Goal: Information Seeking & Learning: Learn about a topic

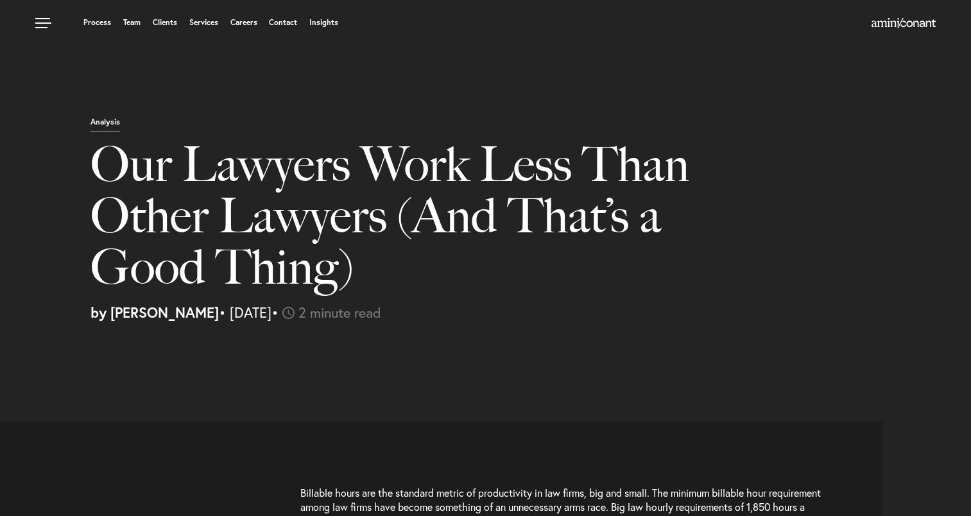
select select "US"
select select "Austin"
select select "Business and Civil Litigation"
click at [123, 24] on link "Team" at bounding box center [131, 23] width 17 height 8
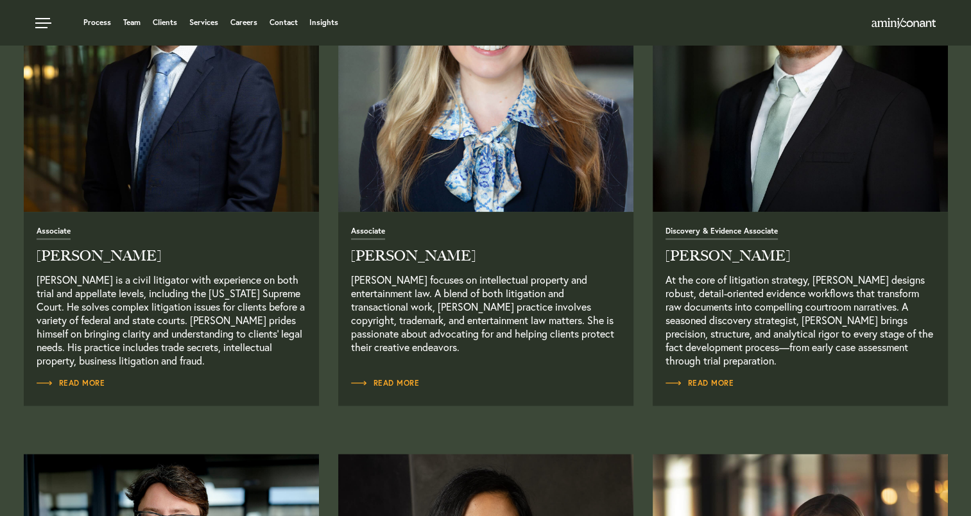
scroll to position [1586, 0]
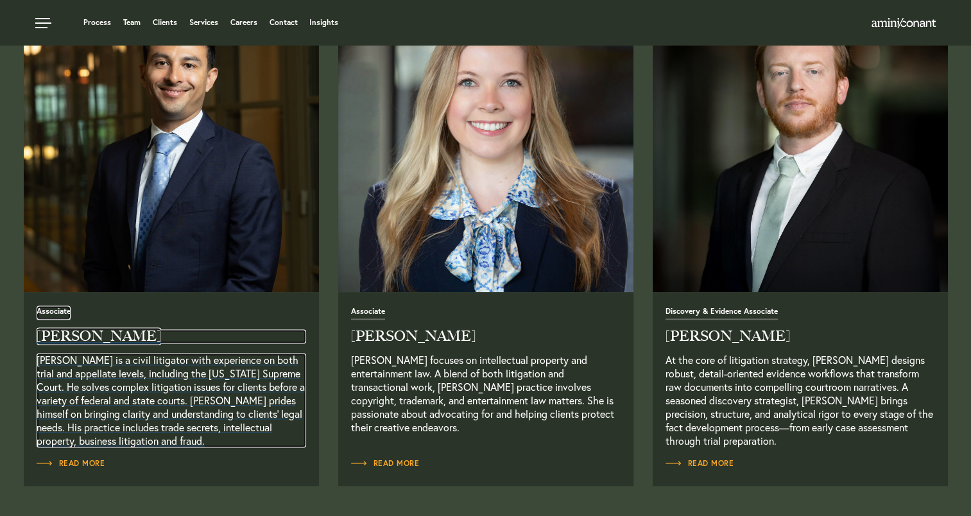
click at [191, 339] on h2 "Josh Eames" at bounding box center [172, 336] width 270 height 14
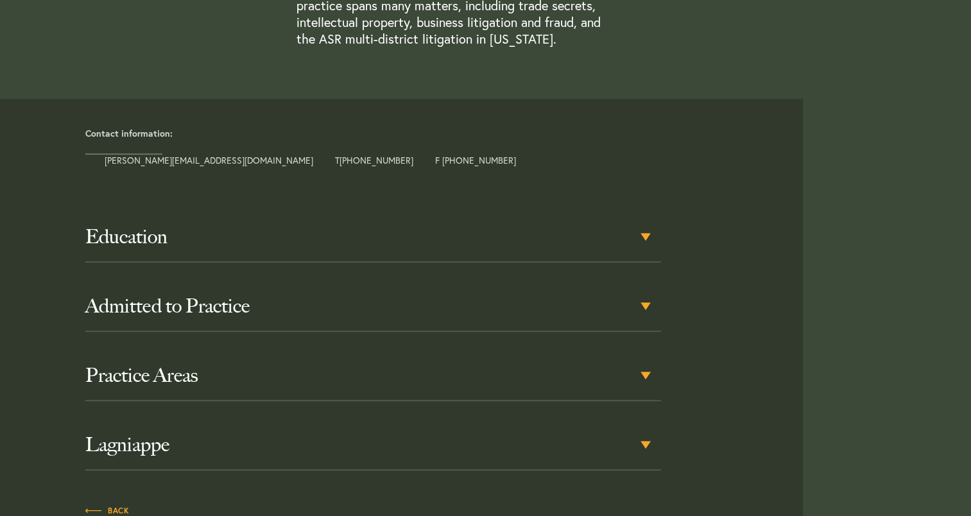
scroll to position [544, 0]
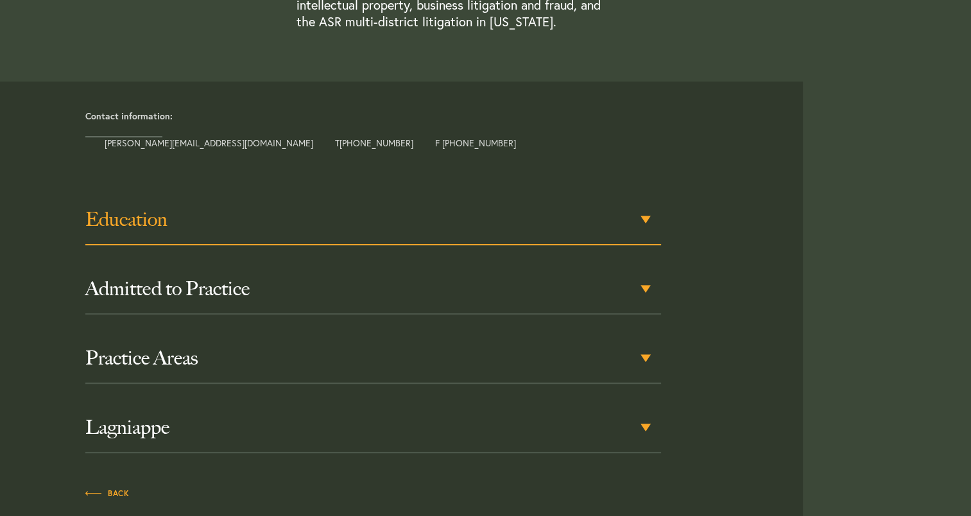
click at [617, 216] on h3 "Education" at bounding box center [373, 219] width 576 height 23
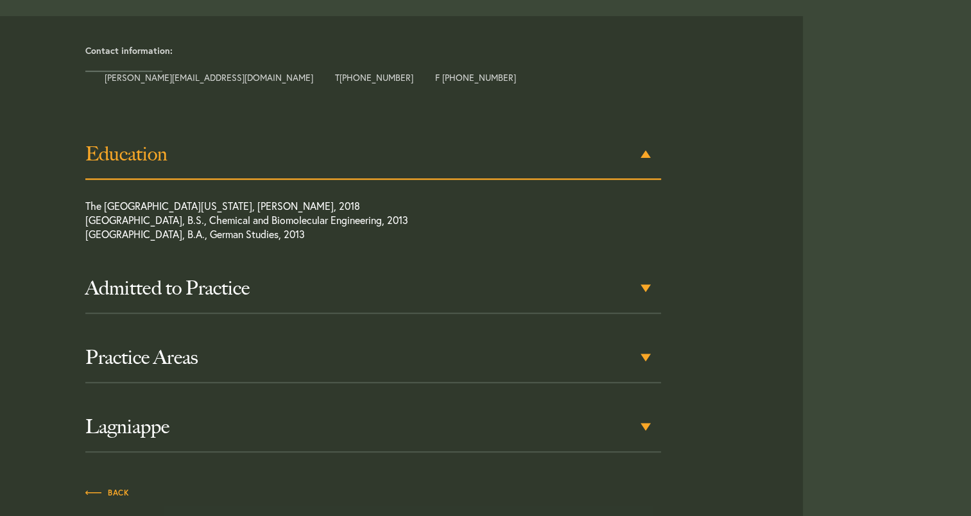
scroll to position [610, 0]
click at [604, 156] on h3 "Education" at bounding box center [373, 153] width 576 height 23
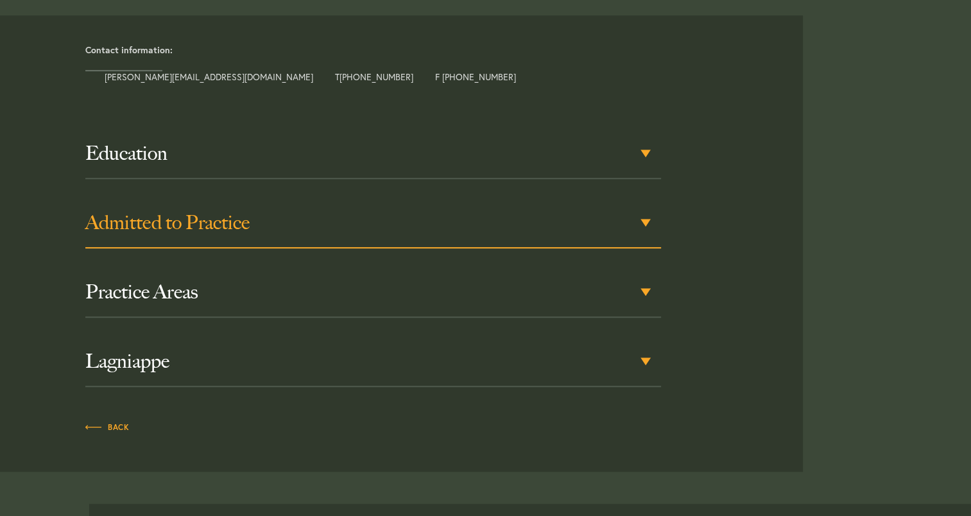
click at [588, 210] on div "Admitted to Practice" at bounding box center [373, 223] width 576 height 50
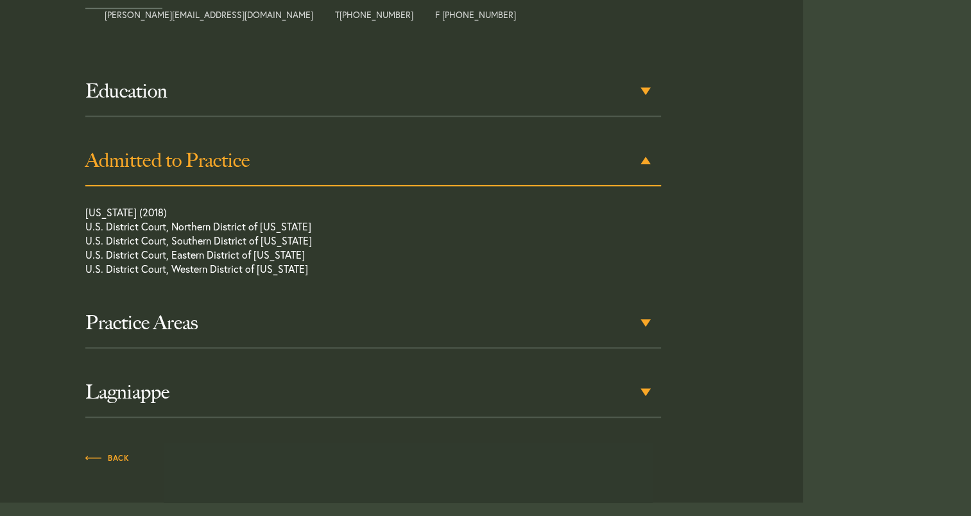
scroll to position [679, 0]
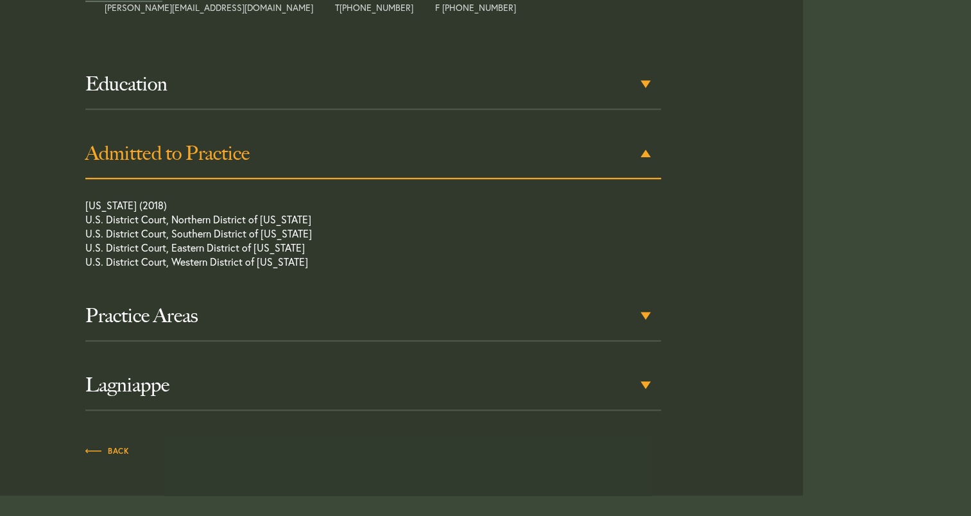
click at [595, 171] on div "Admitted to Practice" at bounding box center [373, 154] width 576 height 50
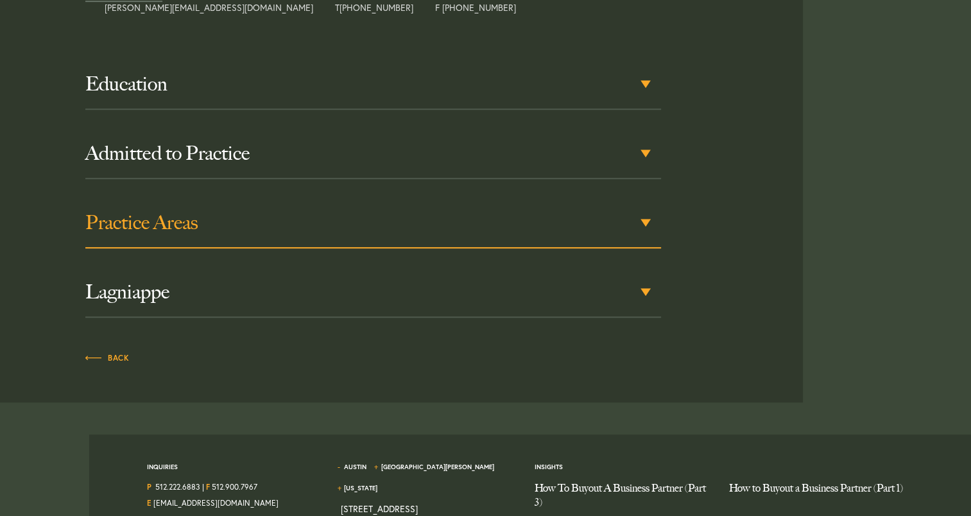
click at [566, 221] on h3 "Practice Areas" at bounding box center [373, 222] width 576 height 23
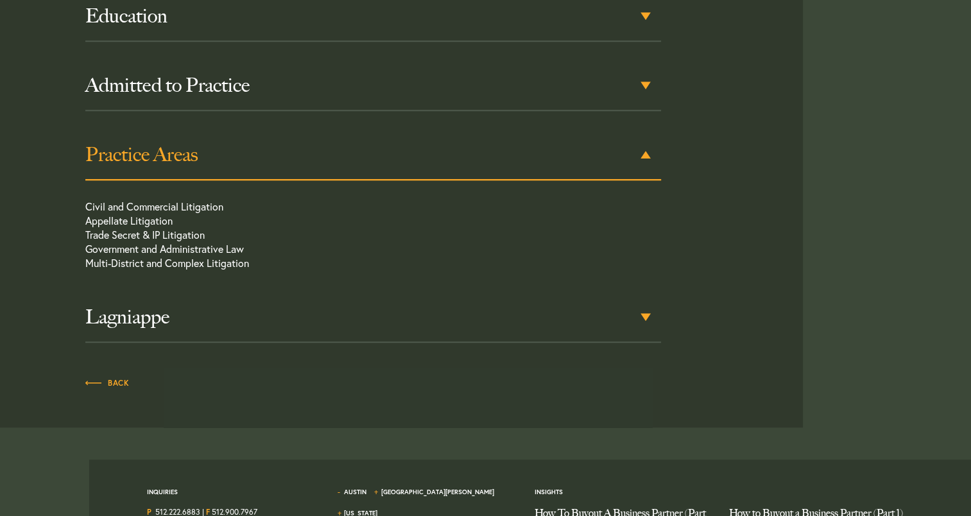
scroll to position [748, 0]
click at [554, 171] on div "Practice Areas" at bounding box center [373, 154] width 576 height 50
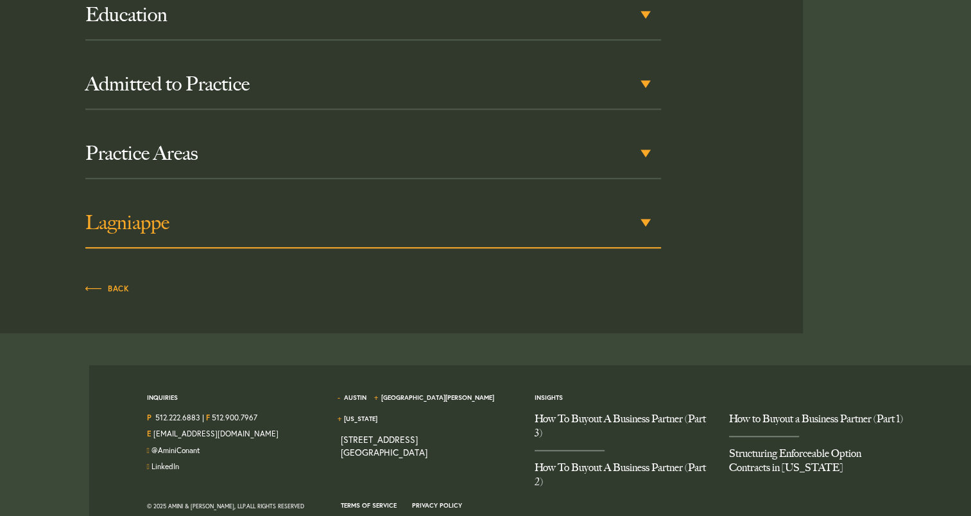
click at [527, 223] on h3 "Lagniappe" at bounding box center [373, 222] width 576 height 23
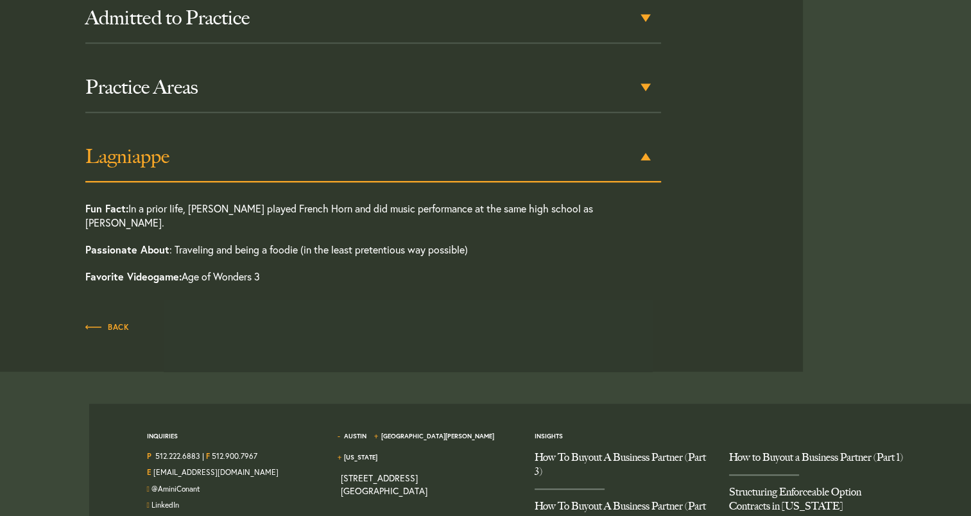
scroll to position [818, 0]
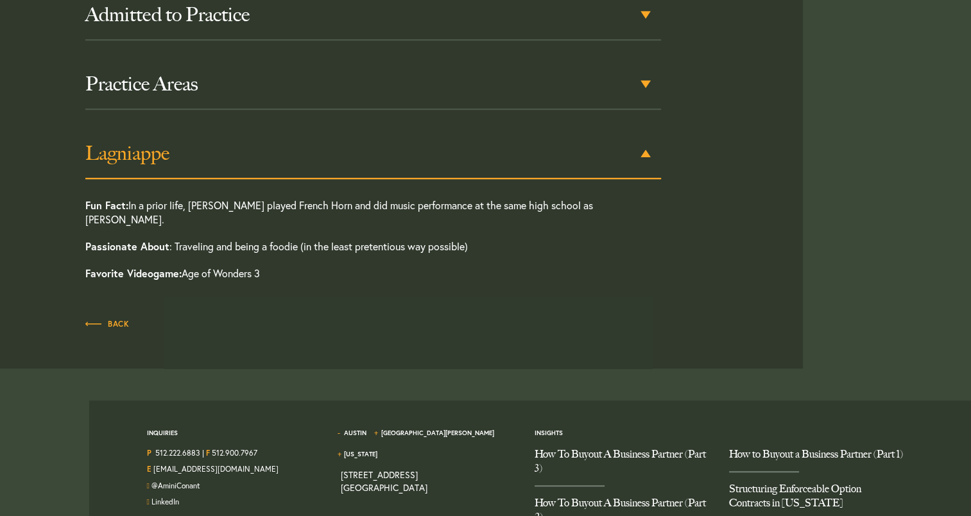
click at [514, 162] on h3 "Lagniappe" at bounding box center [373, 153] width 576 height 23
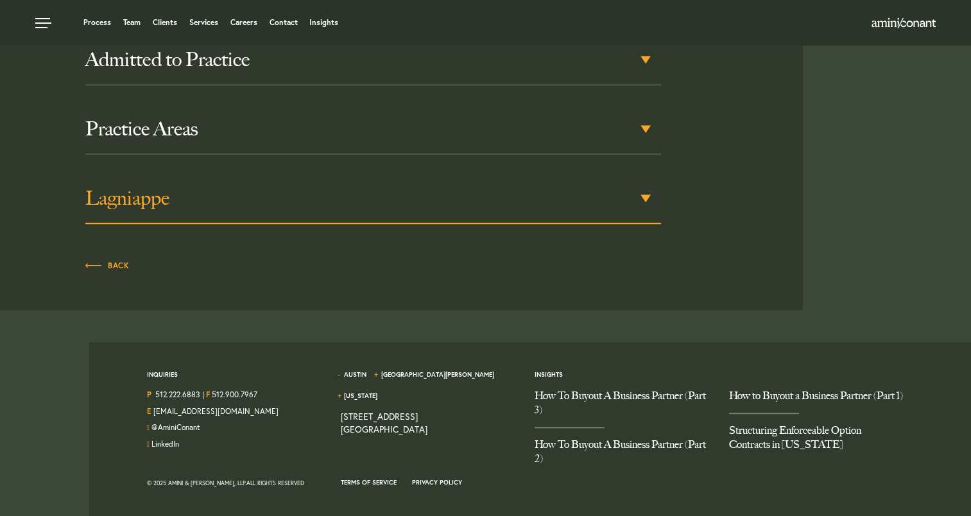
scroll to position [771, 0]
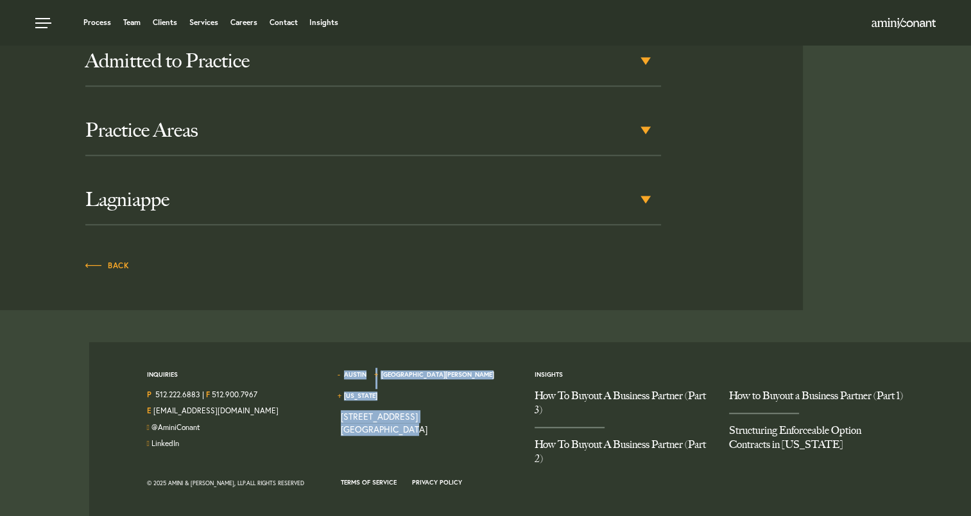
drag, startPoint x: 339, startPoint y: 394, endPoint x: 405, endPoint y: 408, distance: 67.6
click at [405, 408] on div "Austin Santa Monica New York 1204 San Antonio Street, Second Floor Austin TX 78…" at bounding box center [428, 422] width 194 height 108
click at [406, 412] on div "1204 San Antonio Street, Second Floor Austin TX 78701" at bounding box center [384, 423] width 87 height 26
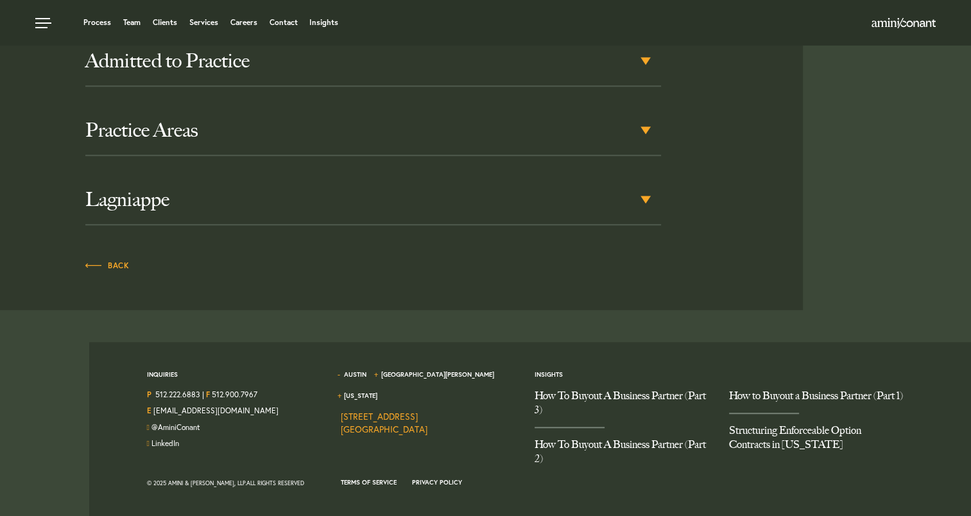
click at [403, 410] on div "1204 San Antonio Street, Second Floor Austin TX 78701" at bounding box center [384, 423] width 87 height 26
click at [386, 410] on link "1204 San Antonio Street, Second Floor Austin TX 78701" at bounding box center [384, 422] width 87 height 25
